Goal: Find specific page/section: Find specific page/section

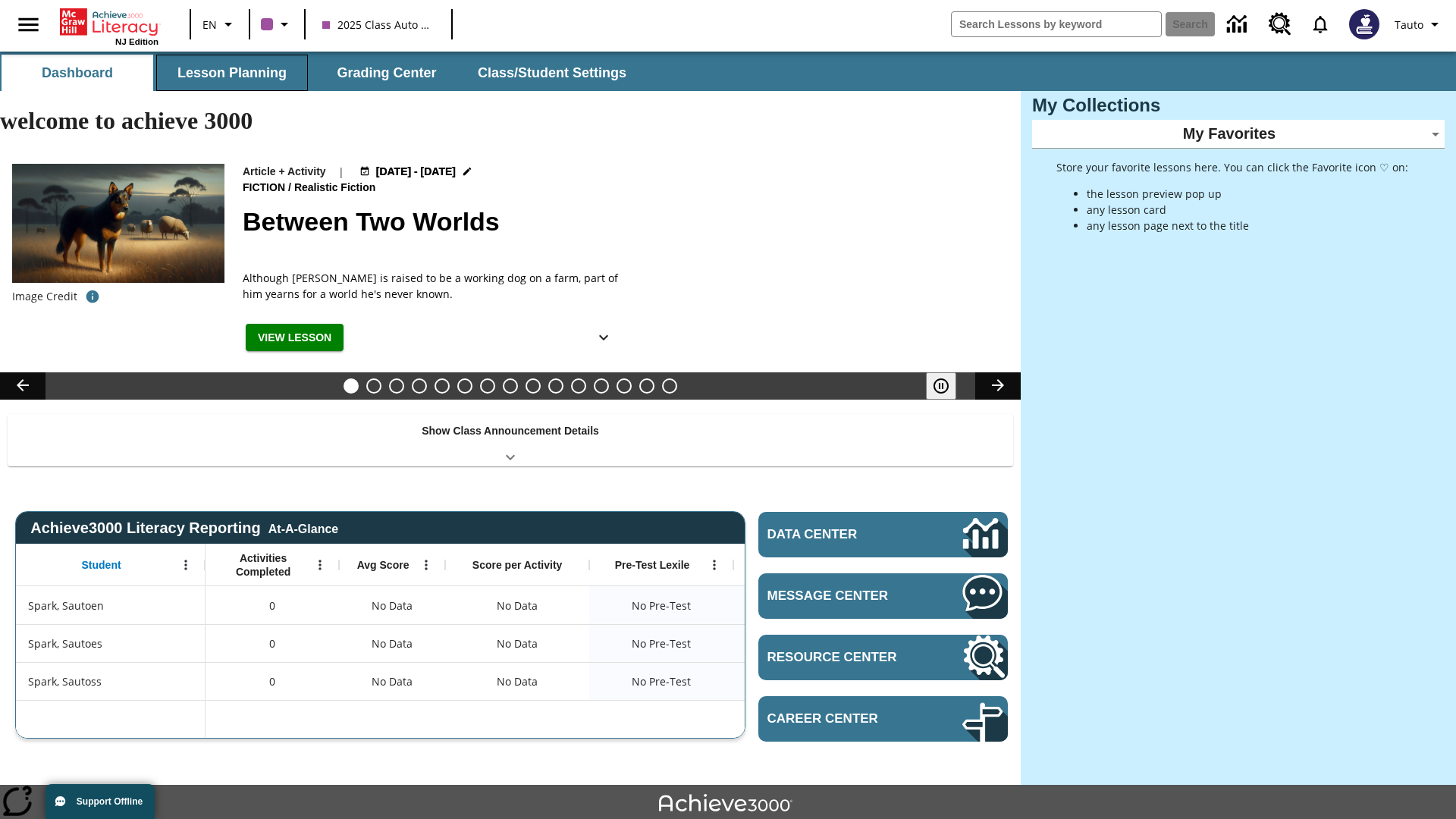
click at [232, 72] on button "Lesson Planning" at bounding box center [232, 73] width 152 height 37
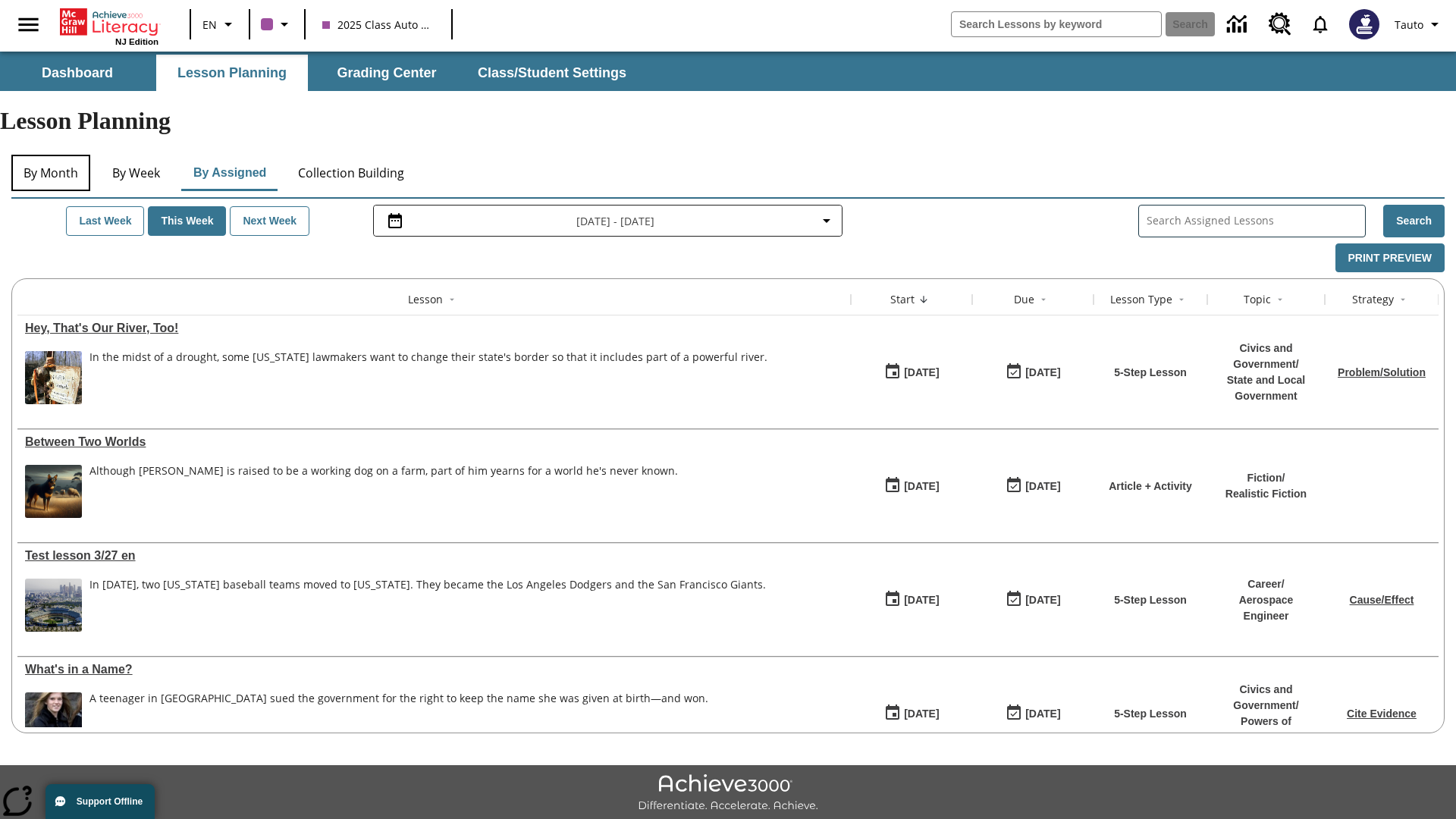
click at [51, 155] on button "By Month" at bounding box center [51, 173] width 79 height 37
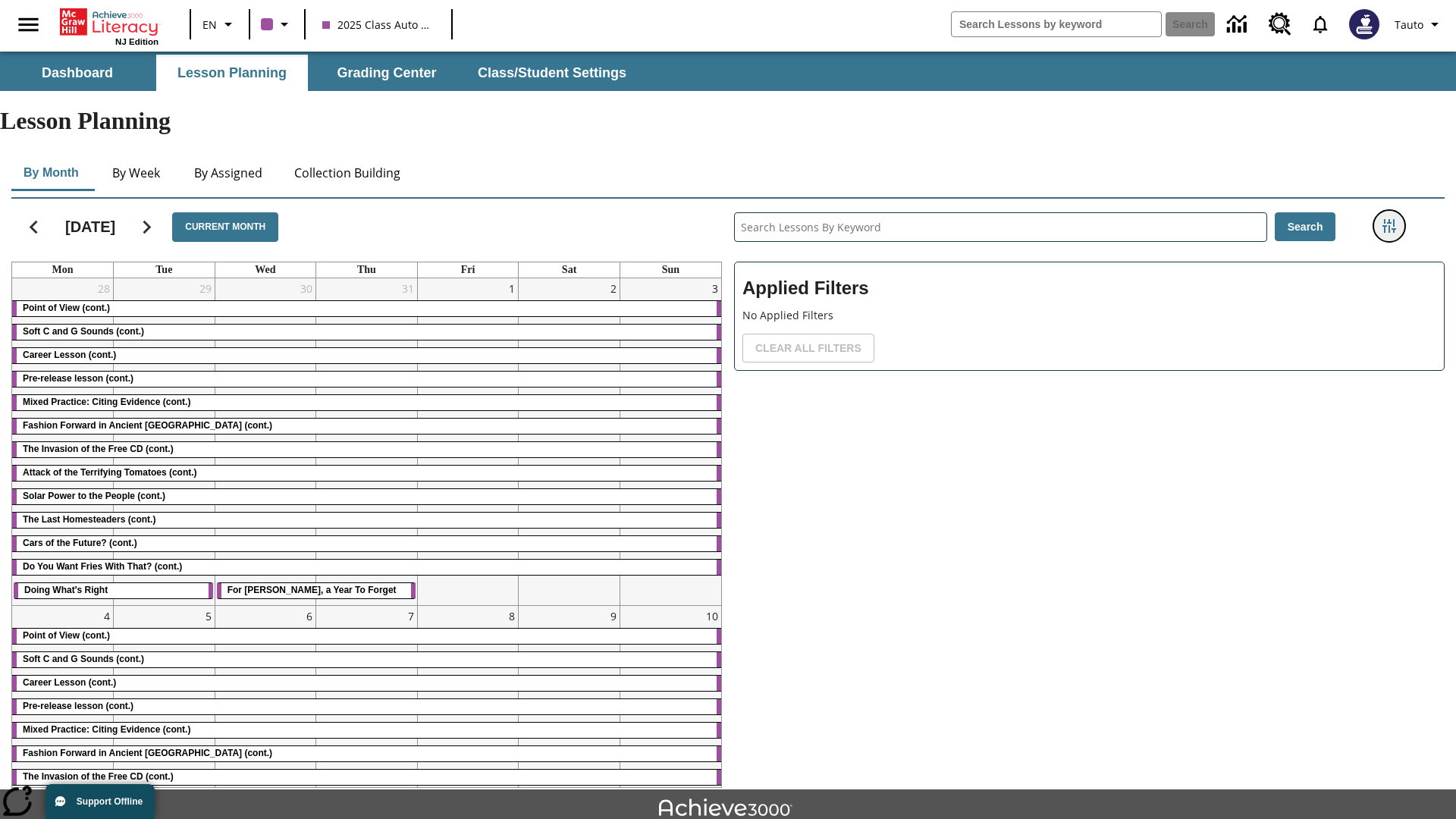
click at [1389, 219] on icon "Filters Side menu" at bounding box center [1389, 226] width 13 height 13
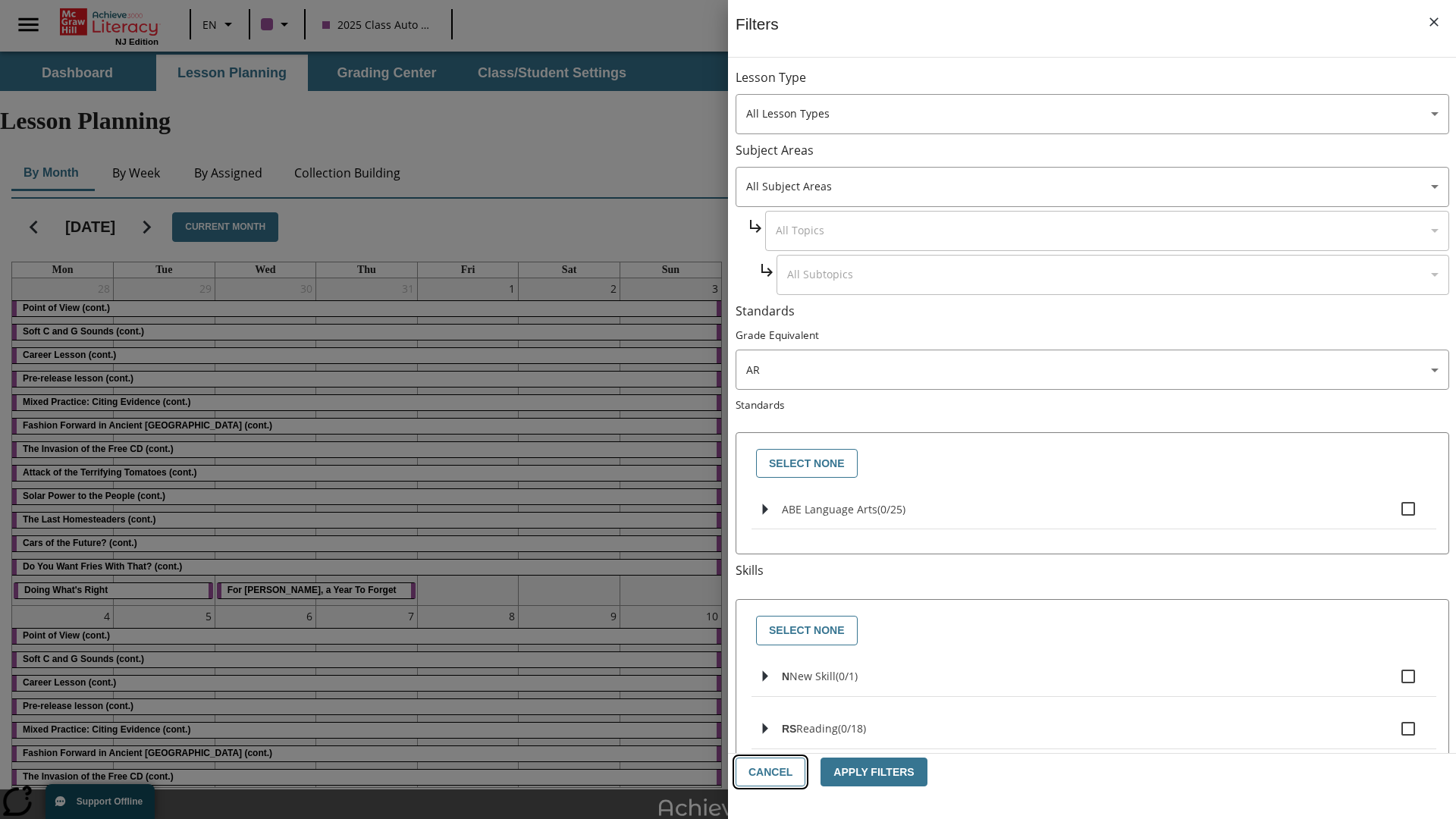
click at [769, 772] on button "Cancel" at bounding box center [771, 772] width 70 height 30
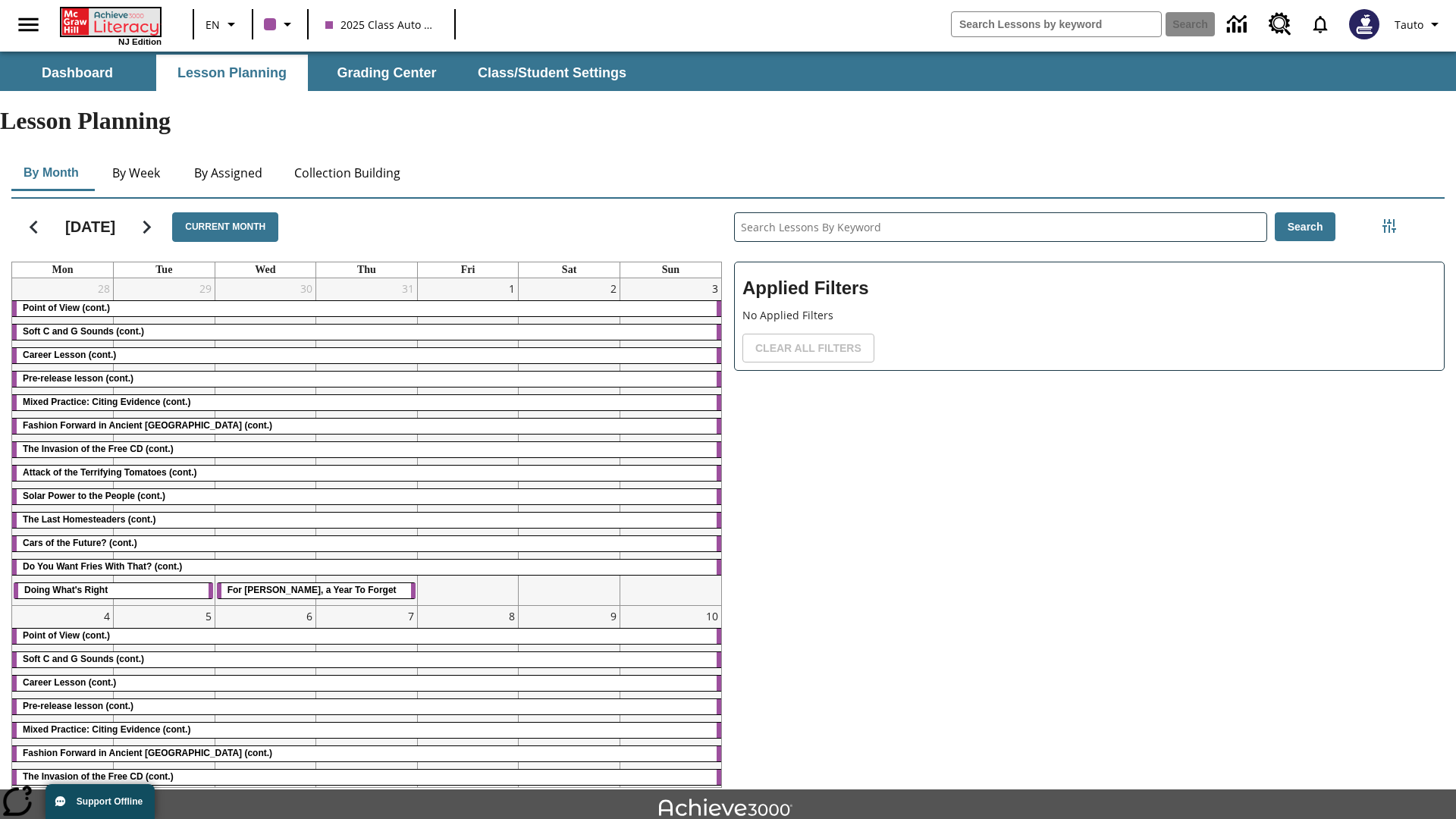
click at [109, 21] on icon "Home" at bounding box center [112, 22] width 101 height 27
